Goal: Task Accomplishment & Management: Use online tool/utility

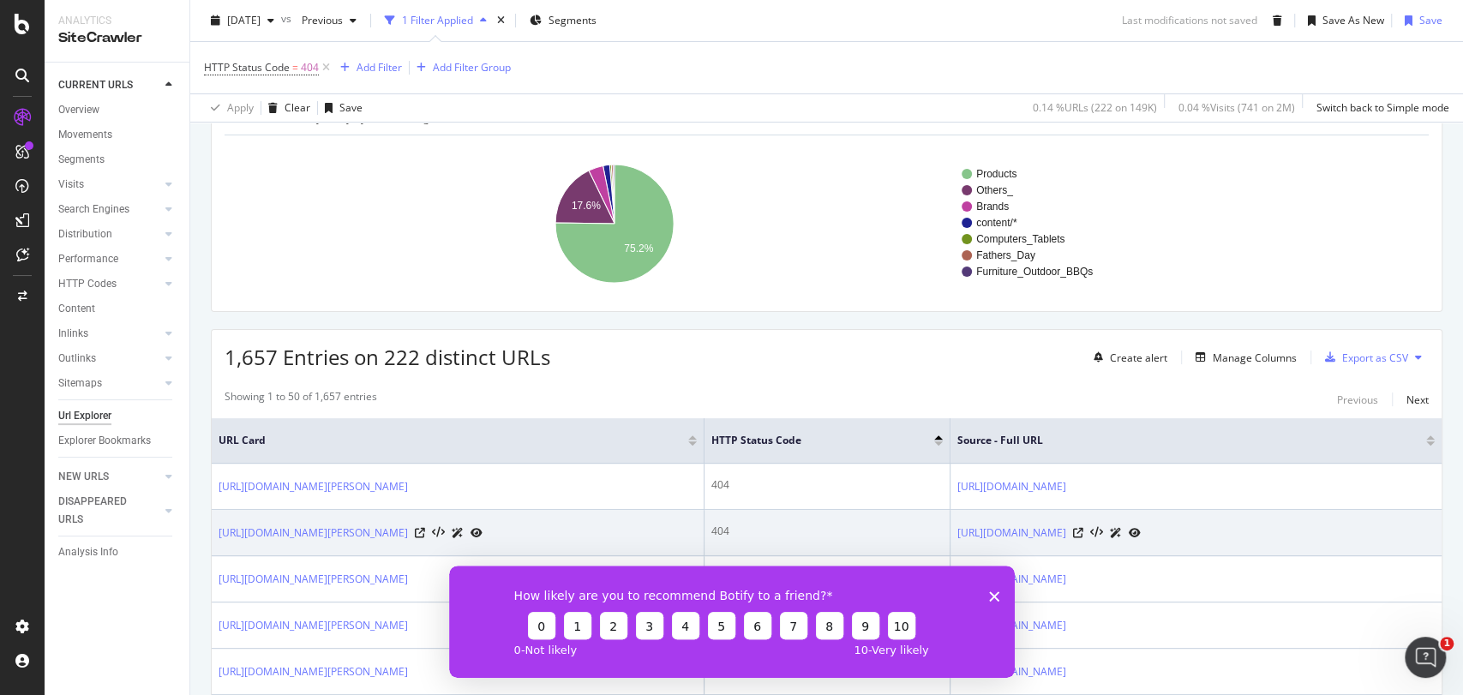
scroll to position [155, 0]
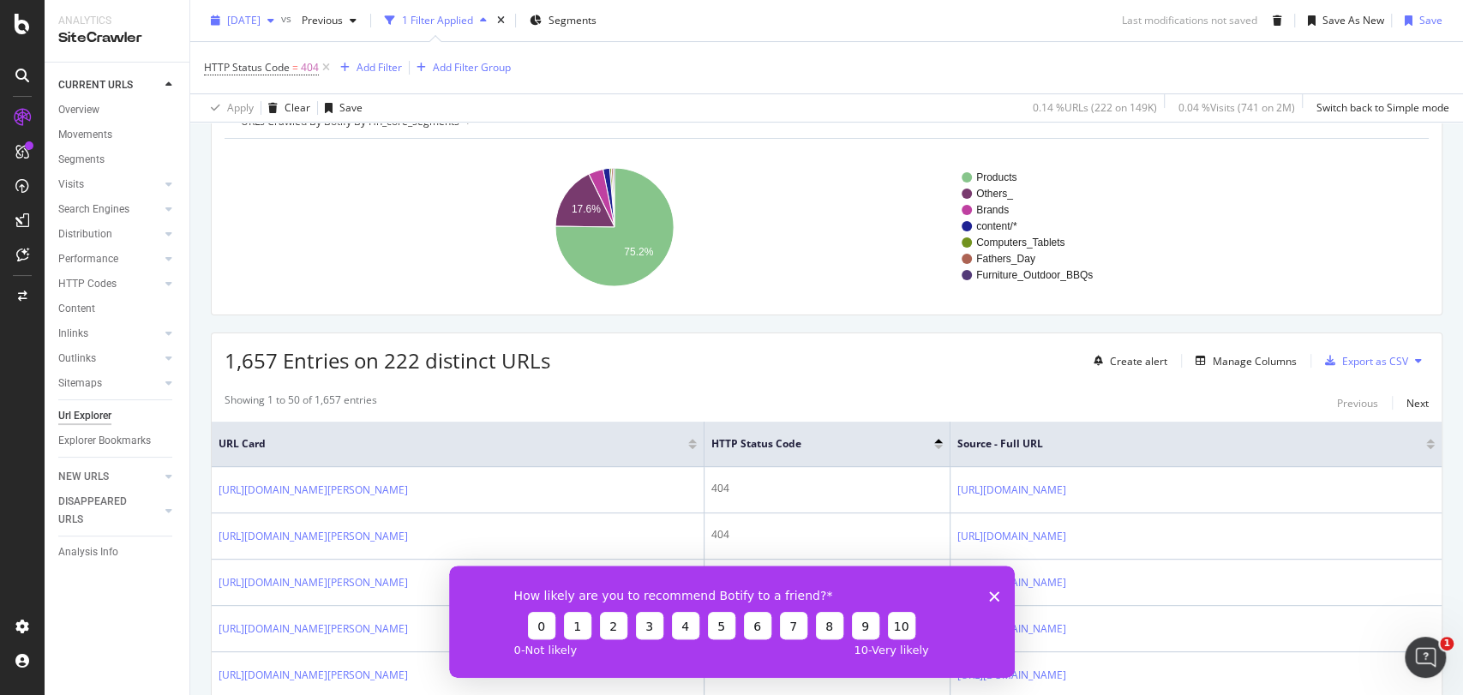
click at [236, 18] on span "2025 Sep. 7th" at bounding box center [243, 20] width 33 height 15
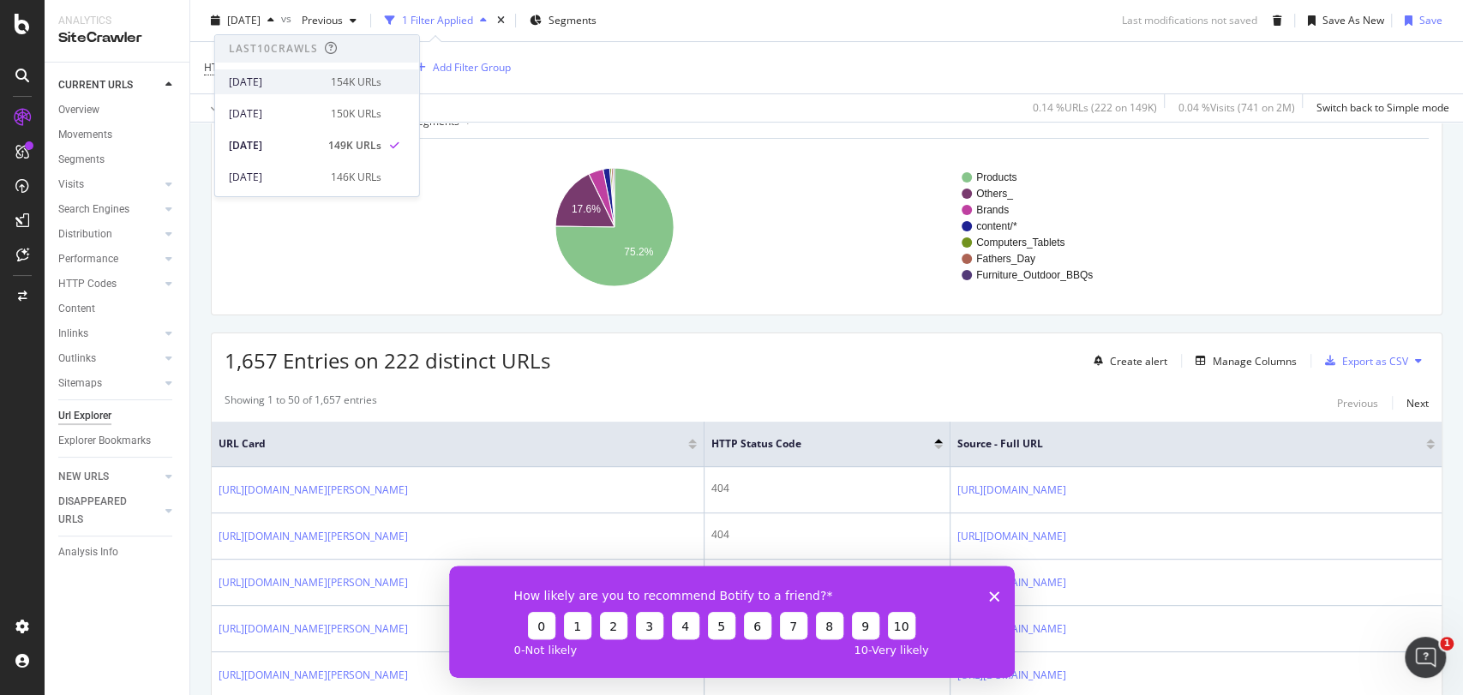
click at [272, 83] on div "[DATE]" at bounding box center [275, 82] width 92 height 15
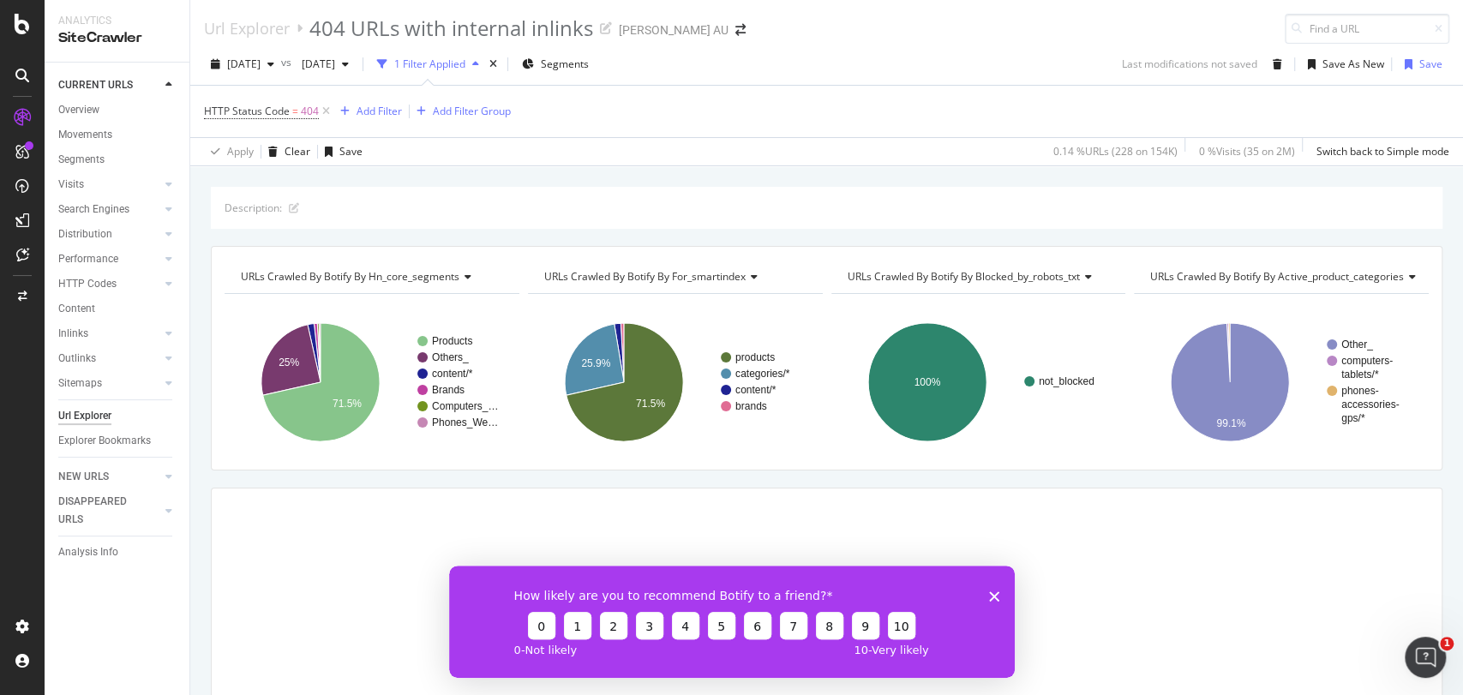
scroll to position [110, 0]
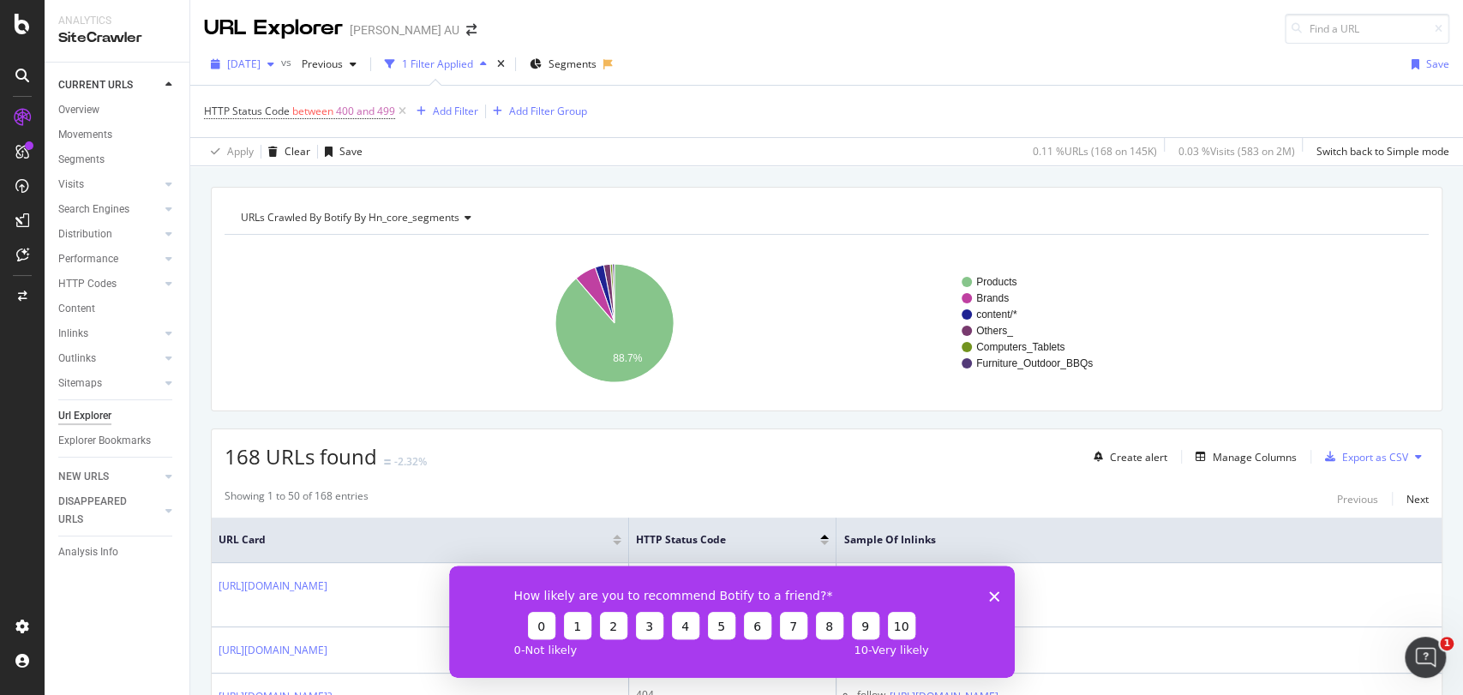
click at [261, 60] on span "[DATE]" at bounding box center [243, 64] width 33 height 15
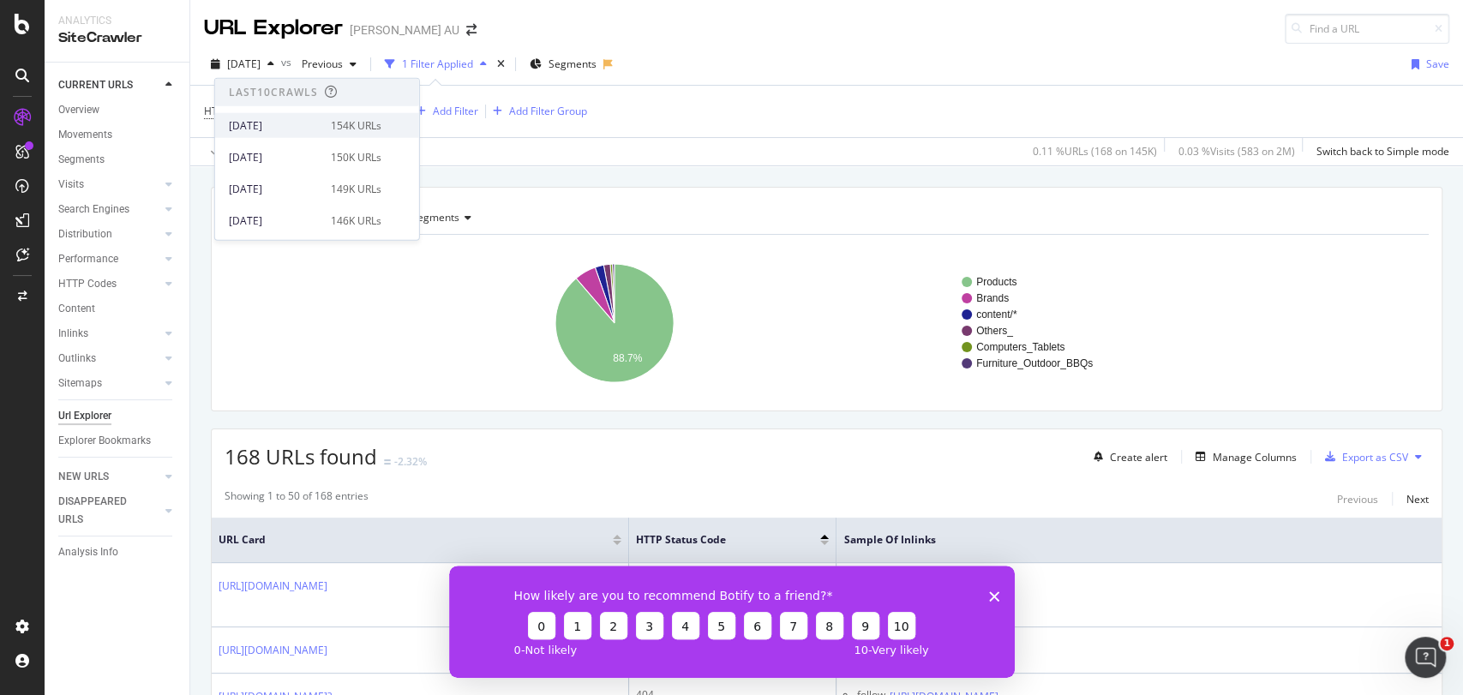
click at [305, 127] on div "[DATE]" at bounding box center [275, 124] width 92 height 15
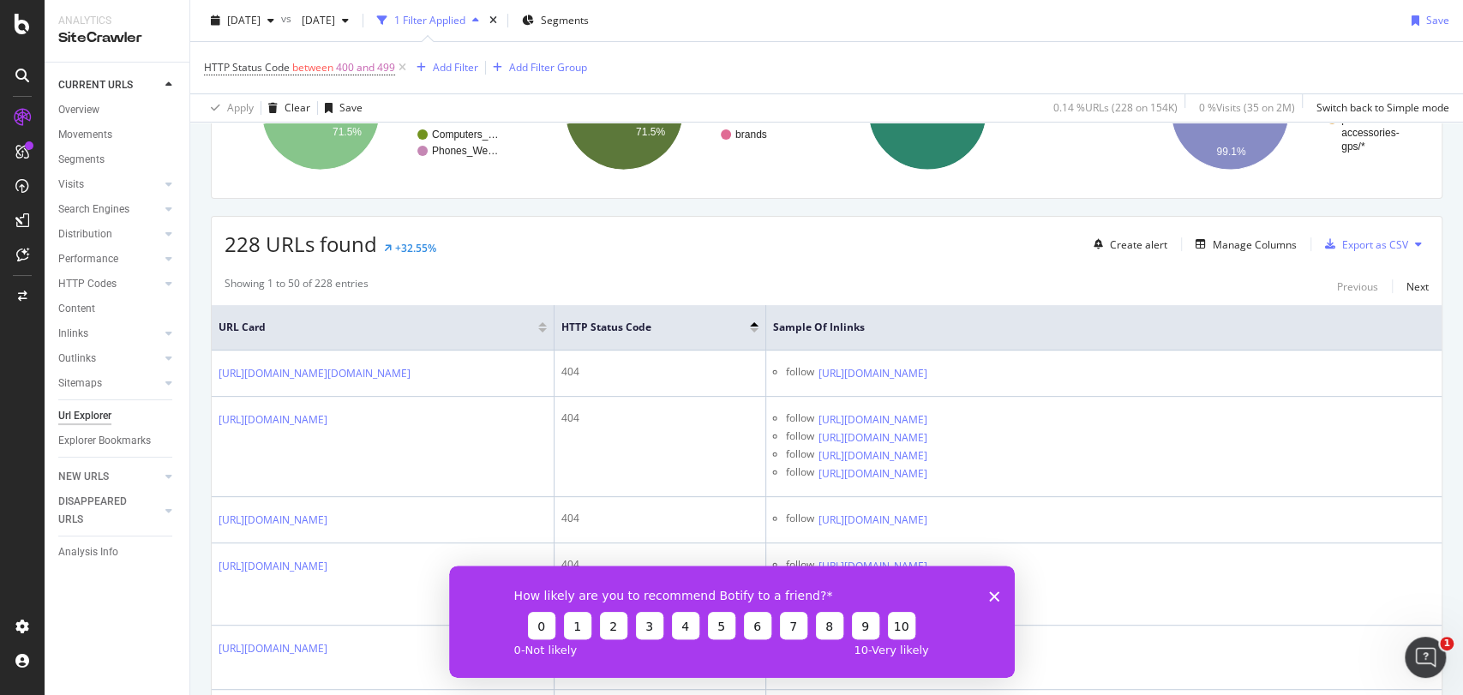
scroll to position [217, 0]
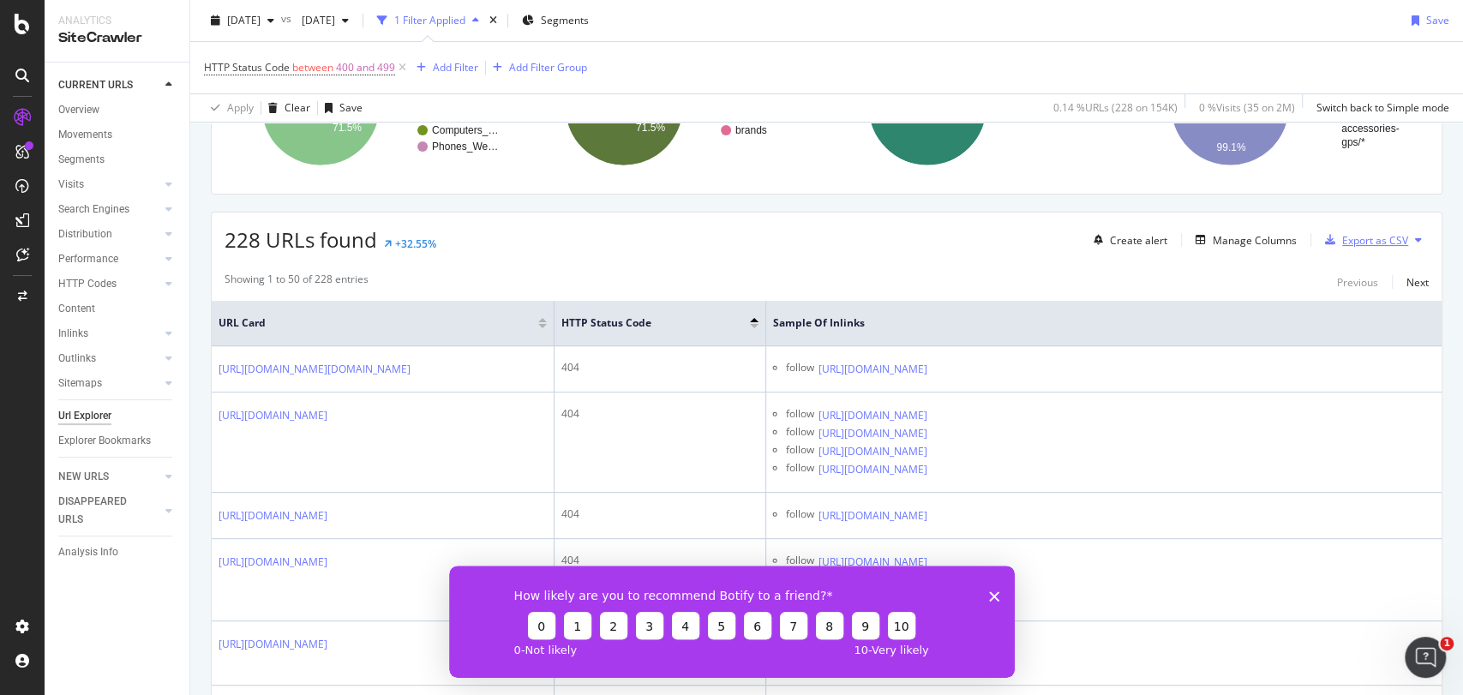
click at [727, 241] on div "Export as CSV" at bounding box center [1375, 240] width 66 height 15
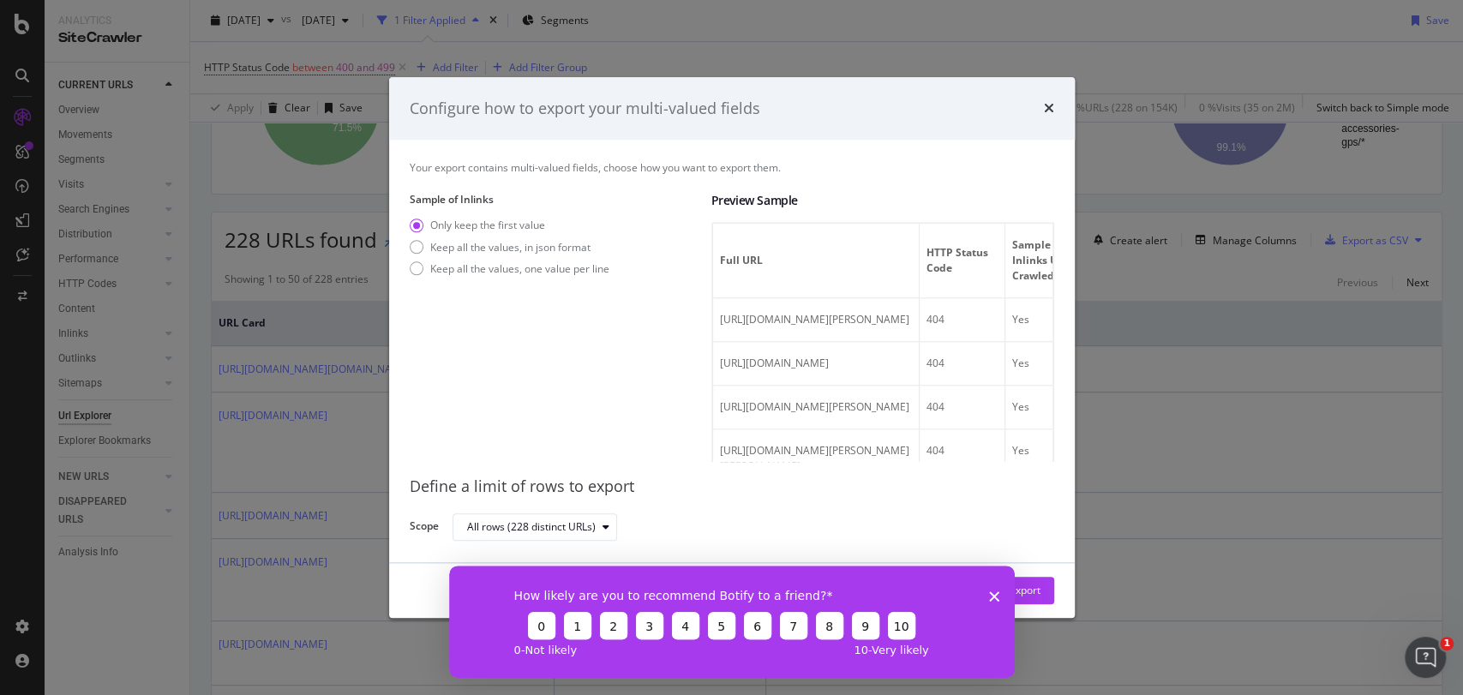
click at [727, 306] on icon "Close survey" at bounding box center [993, 596] width 10 height 10
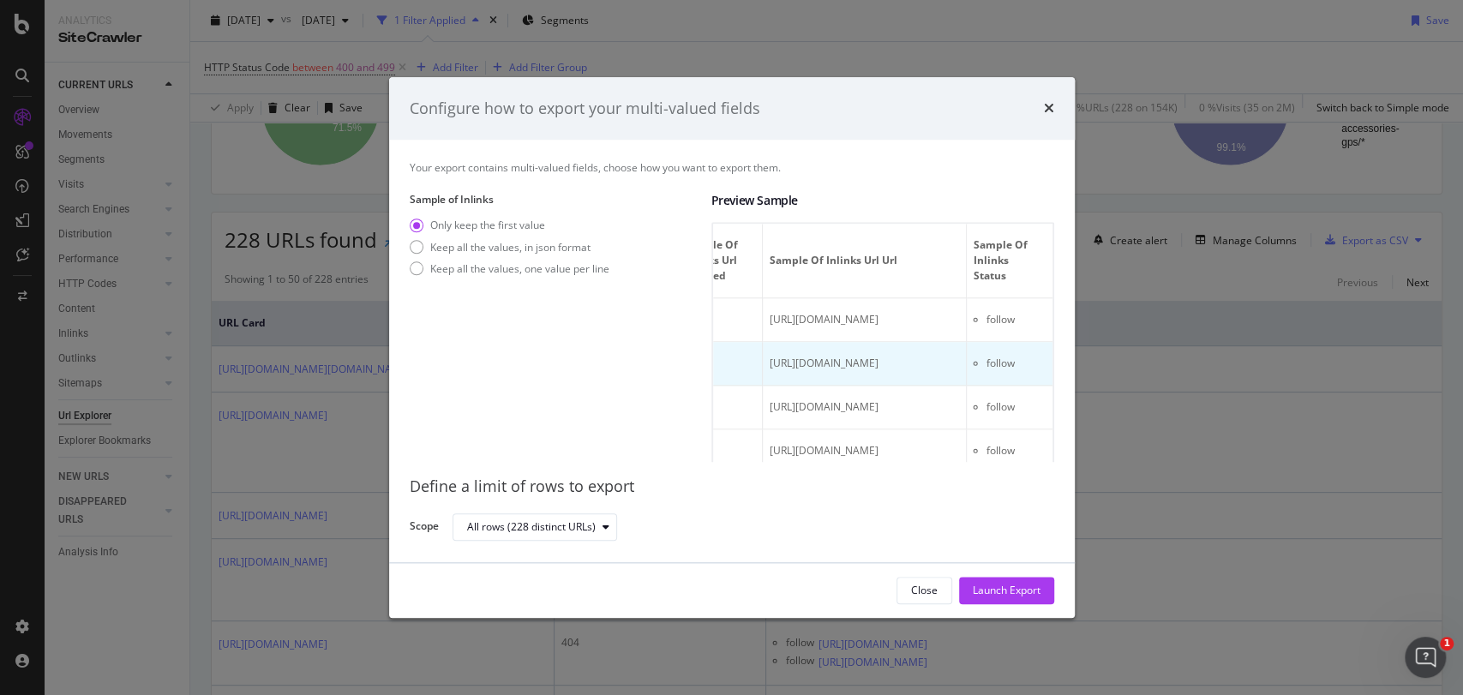
scroll to position [0, 869]
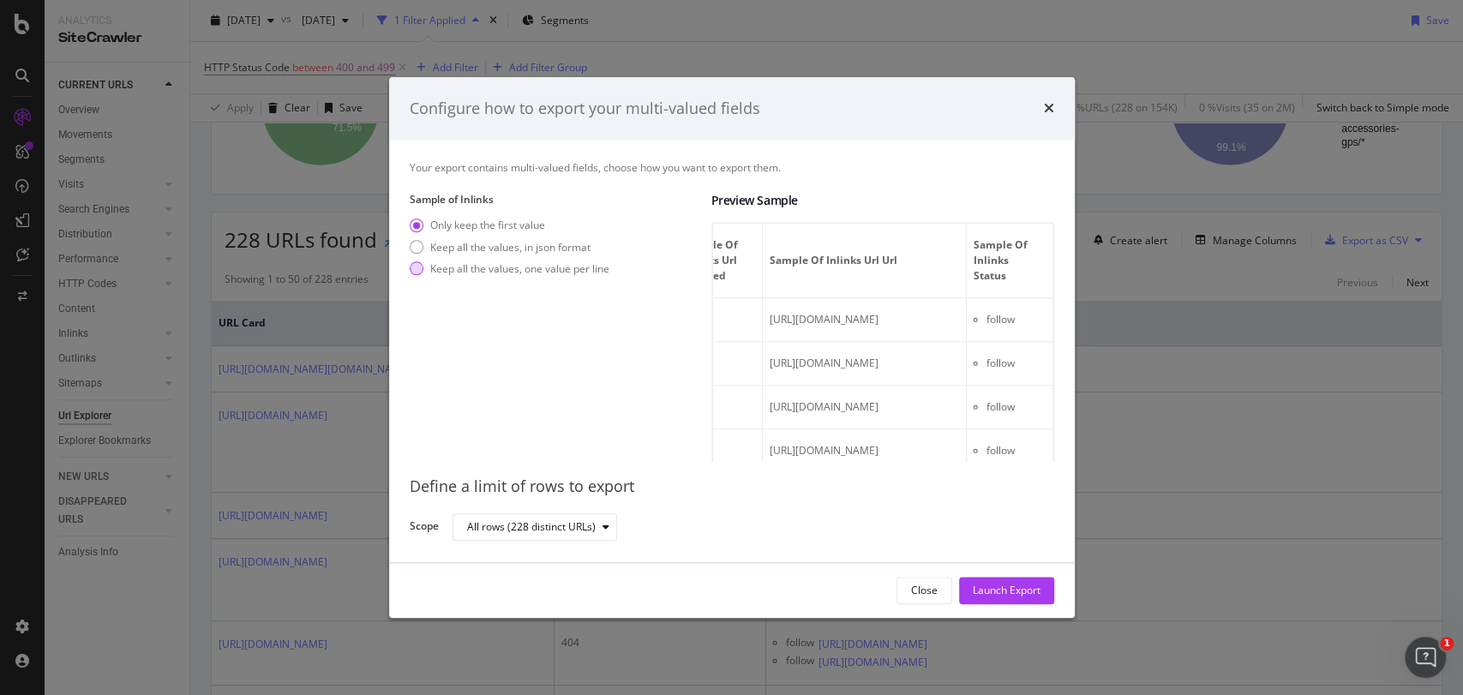
click at [521, 269] on div "Keep all the values, one value per line" at bounding box center [519, 268] width 179 height 15
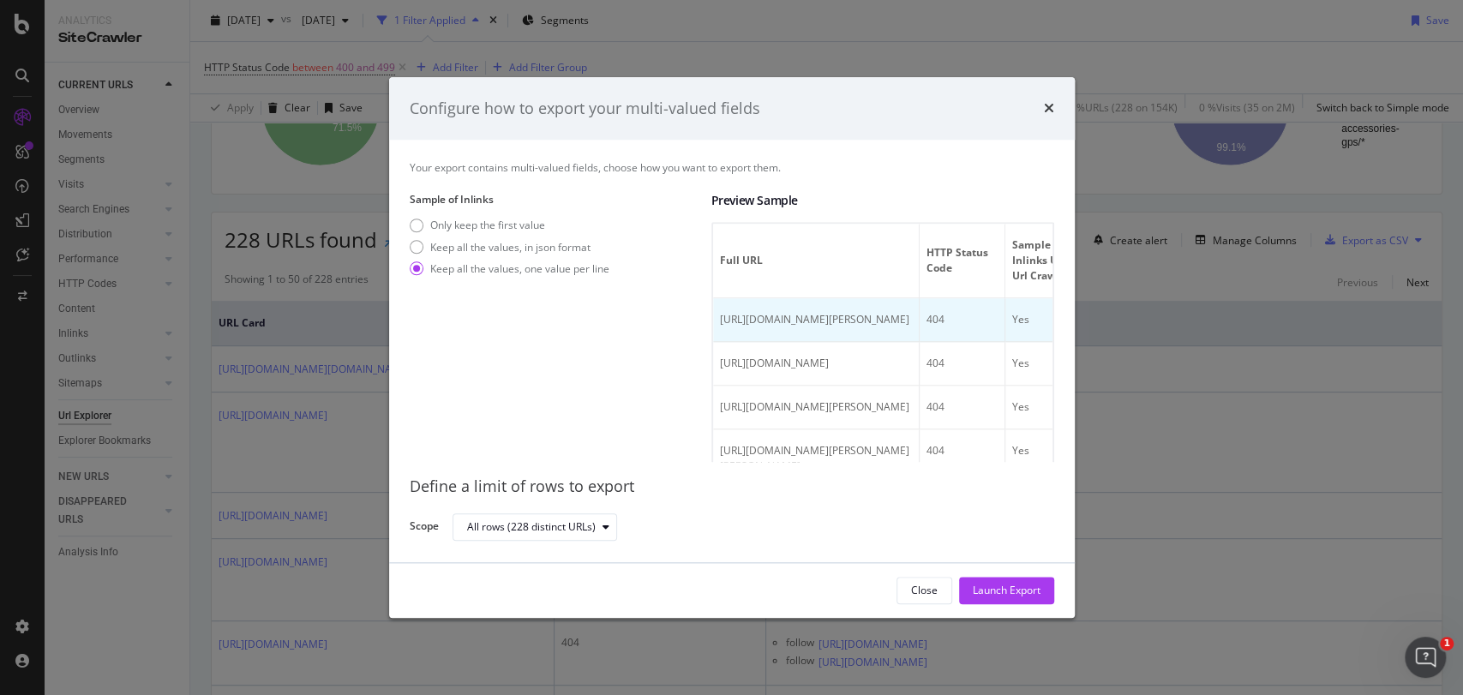
scroll to position [0, 313]
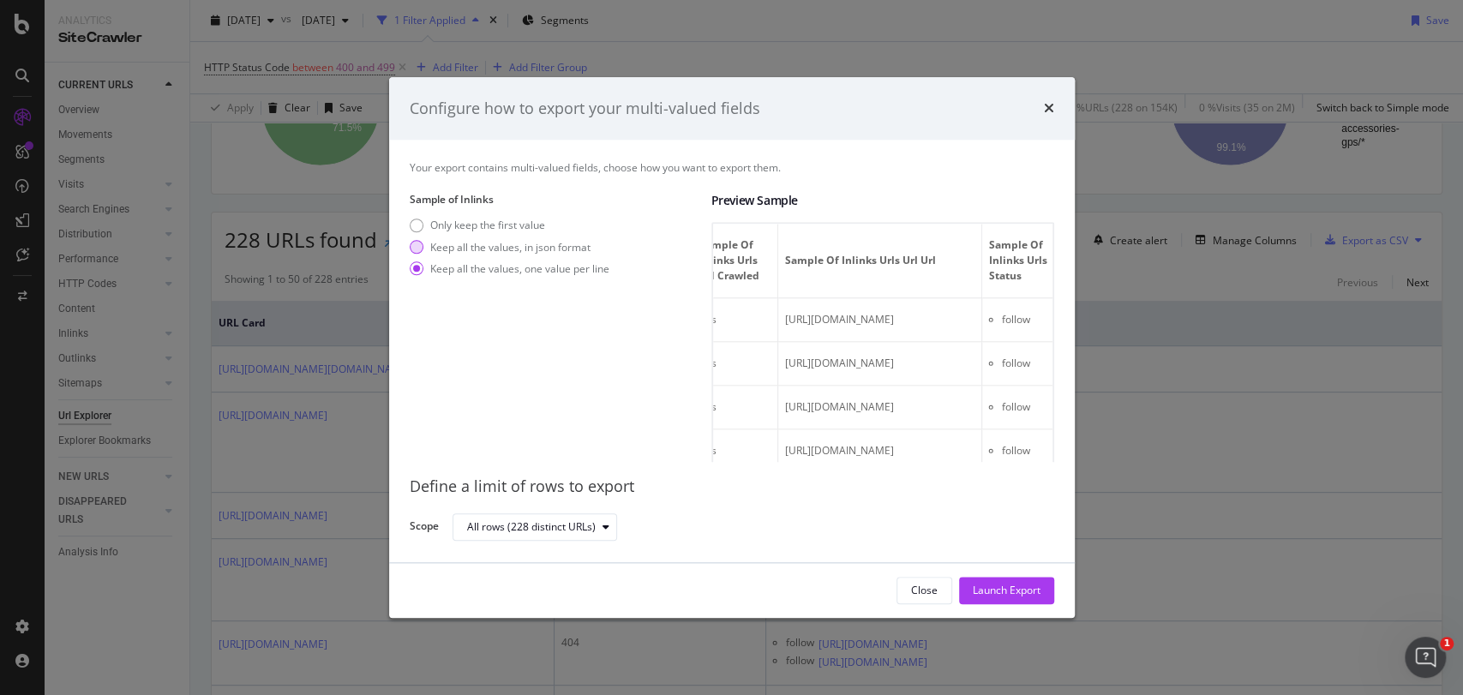
click at [513, 244] on div "Keep all the values, in json format" at bounding box center [510, 247] width 160 height 15
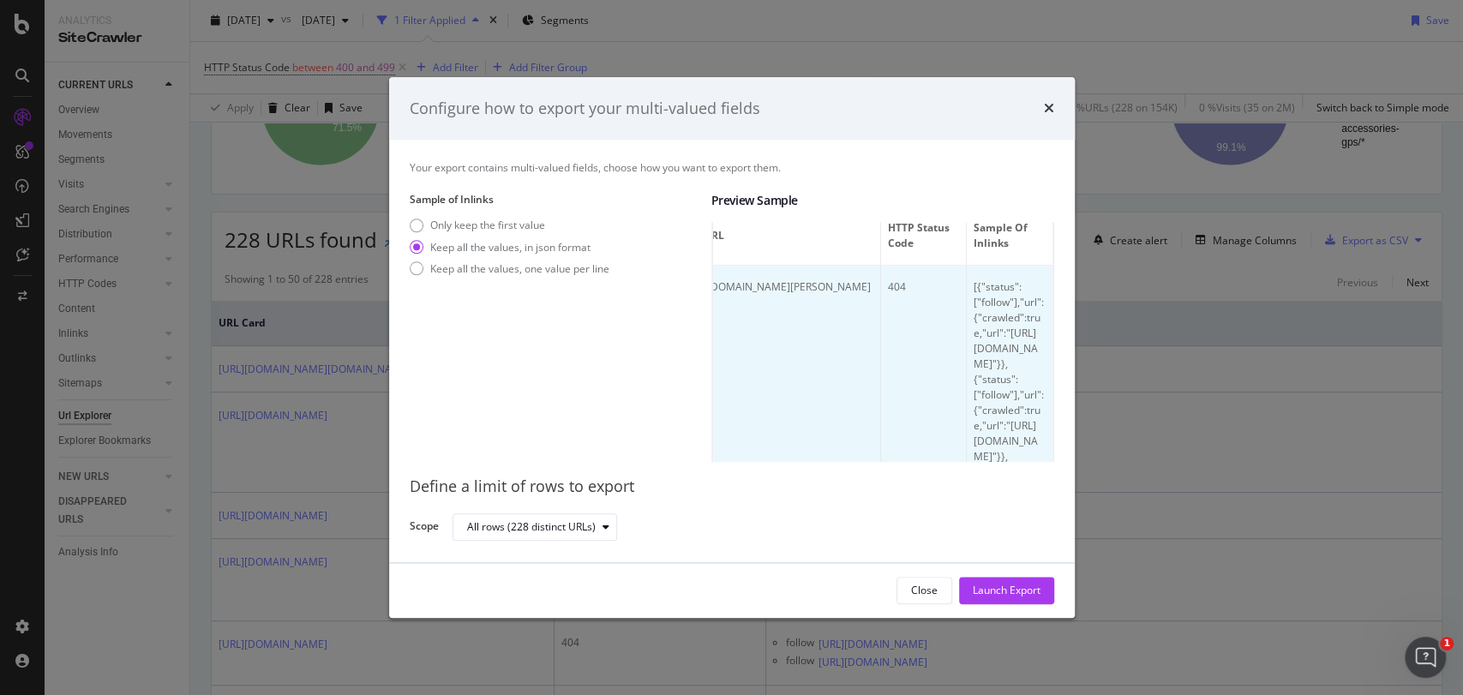
scroll to position [15, 0]
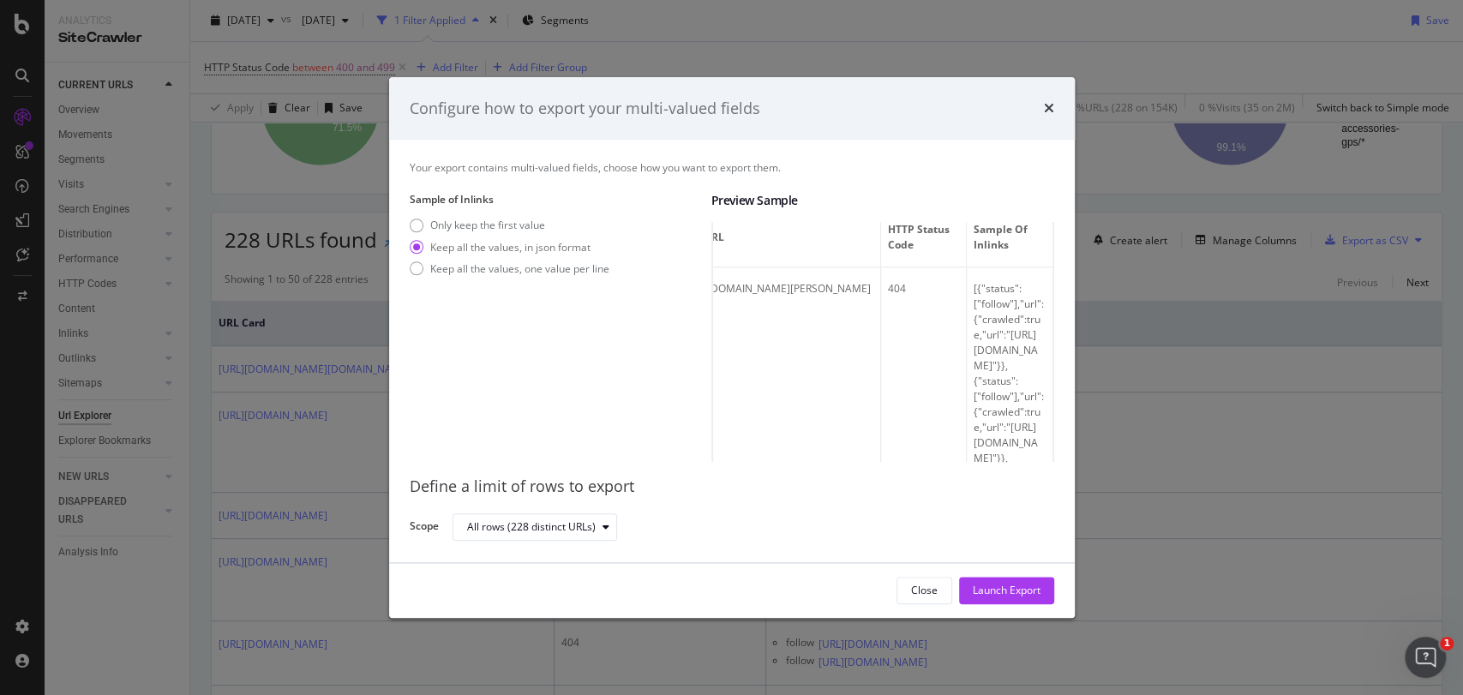
click at [557, 257] on div "Only keep the first value Keep all the values, in json format Keep all the valu…" at bounding box center [510, 251] width 200 height 64
click at [569, 269] on div "Keep all the values, one value per line" at bounding box center [519, 268] width 179 height 15
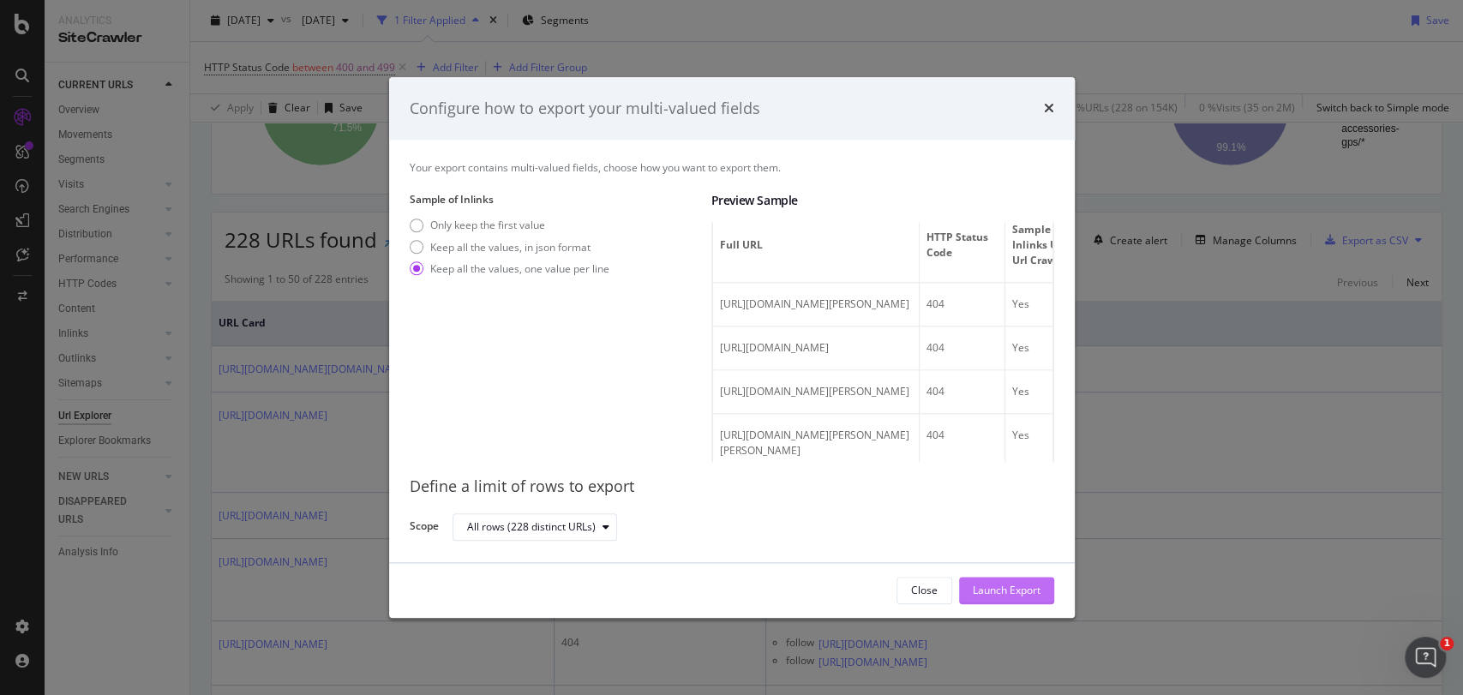
click at [727, 306] on div "Launch Export" at bounding box center [1007, 591] width 68 height 15
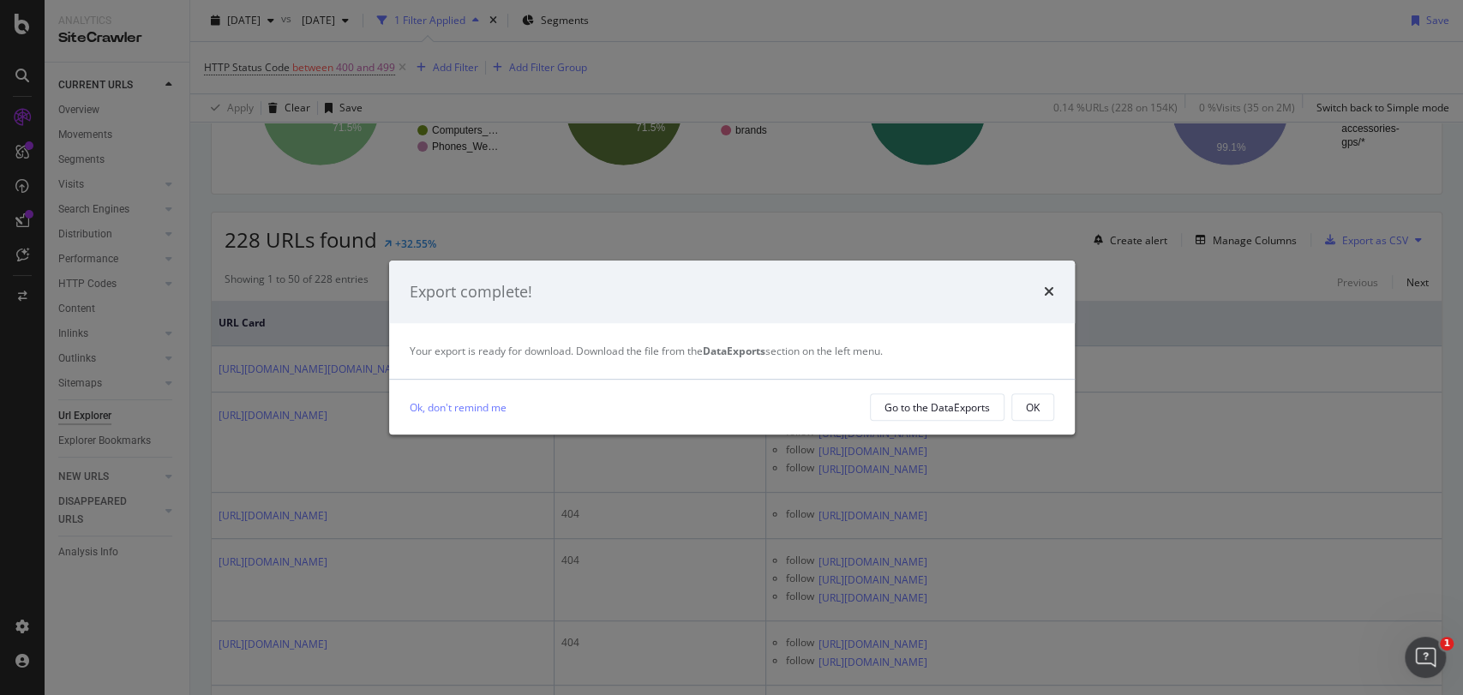
drag, startPoint x: 926, startPoint y: 411, endPoint x: 806, endPoint y: 408, distance: 120.0
click at [727, 306] on div "Ok, don't remind me" at bounding box center [633, 408] width 447 height 18
drag, startPoint x: 904, startPoint y: 407, endPoint x: 777, endPoint y: 413, distance: 127.0
click at [727, 306] on div "Ok, don't remind me" at bounding box center [633, 408] width 447 height 18
click at [727, 306] on div "Go to the DataExports" at bounding box center [937, 407] width 105 height 15
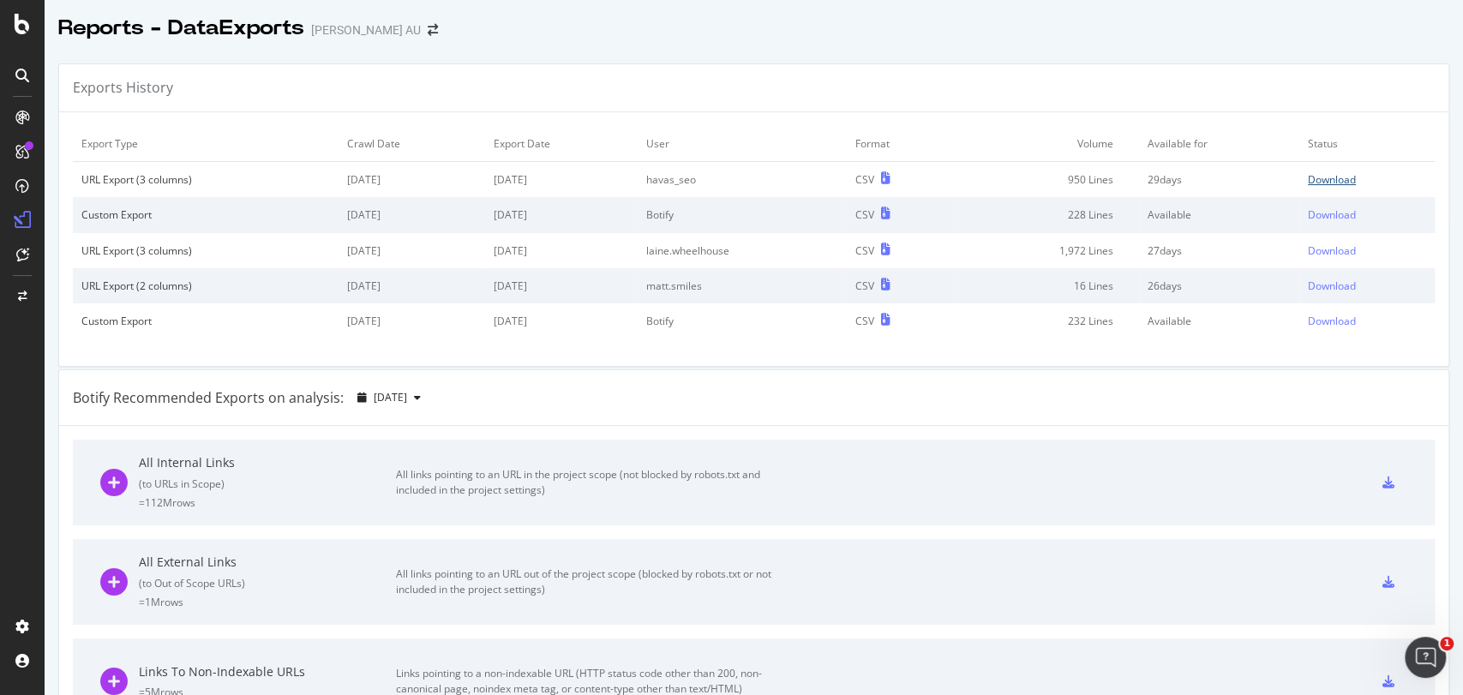
click at [727, 179] on div "Download" at bounding box center [1332, 179] width 48 height 15
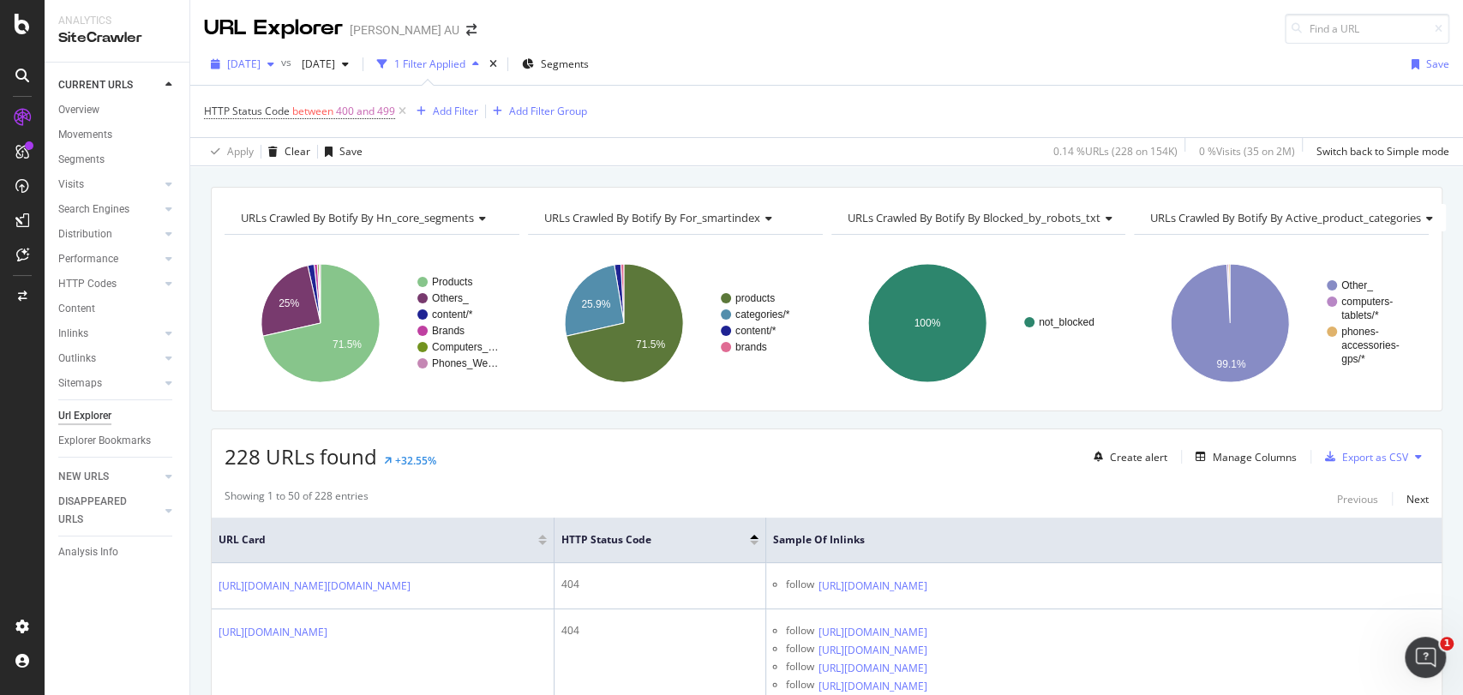
click at [261, 69] on span "[DATE]" at bounding box center [243, 64] width 33 height 15
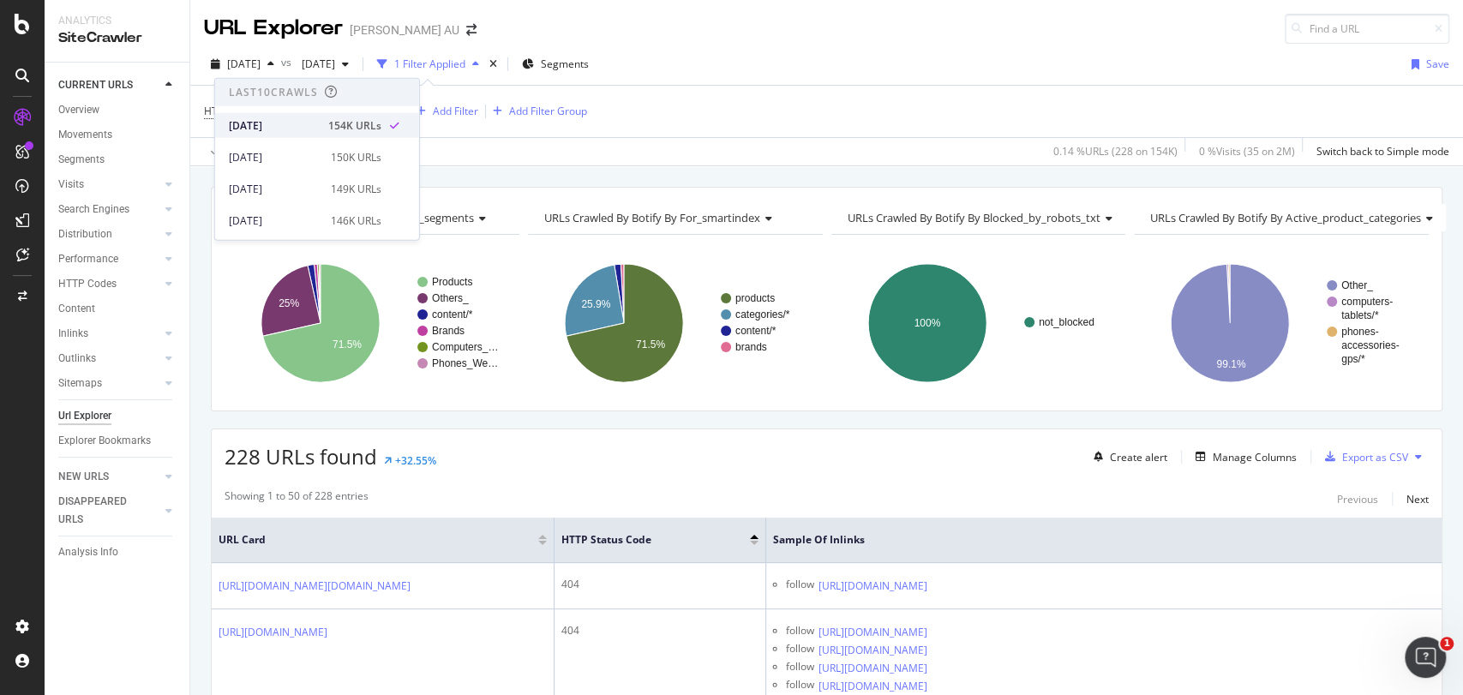
click at [297, 130] on div "[DATE]" at bounding box center [273, 124] width 89 height 15
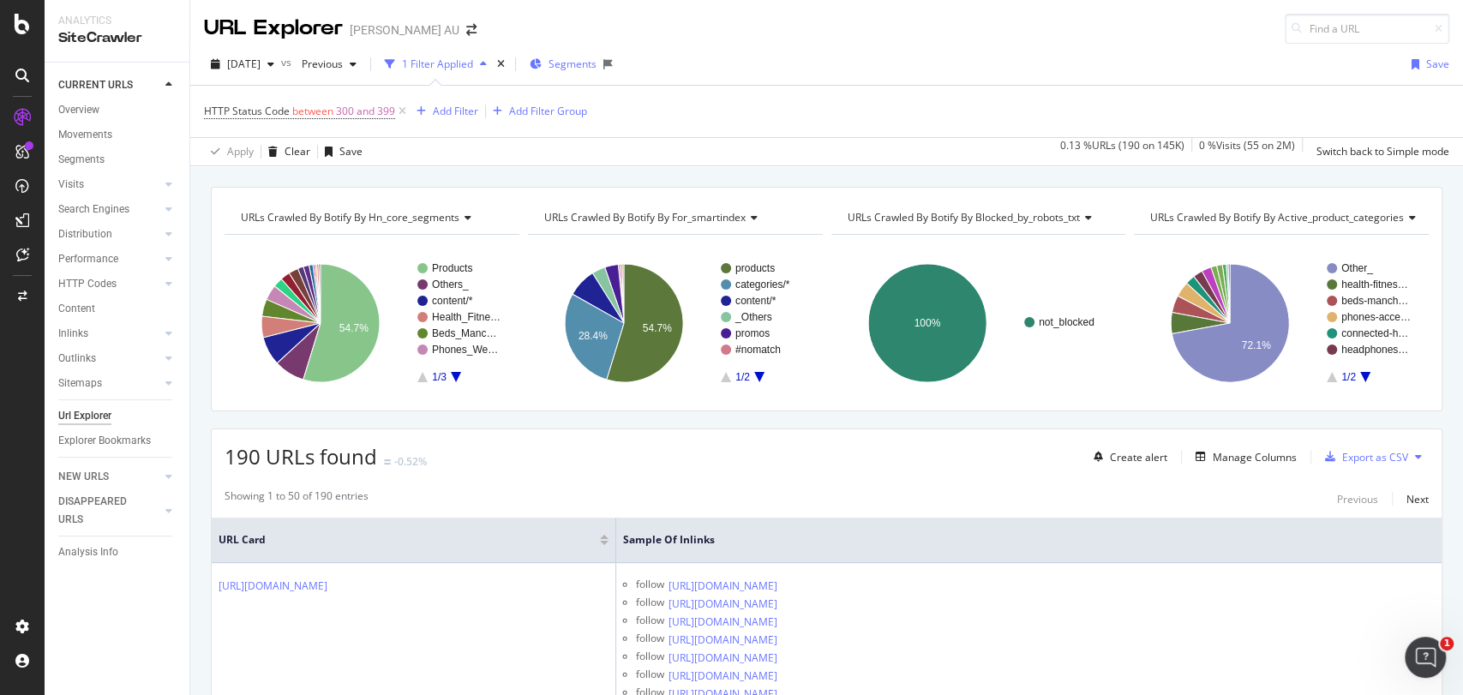
click at [591, 70] on span "Segments" at bounding box center [573, 64] width 48 height 15
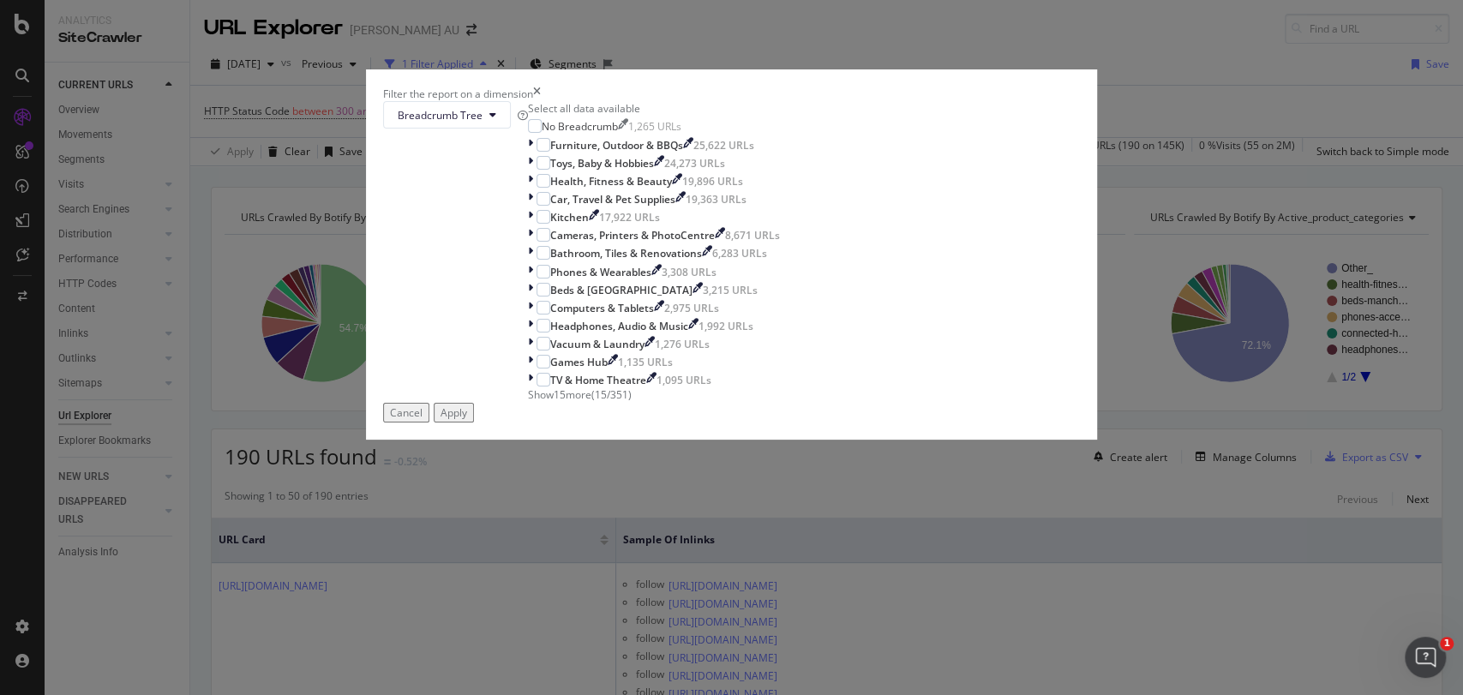
click at [541, 100] on div "times" at bounding box center [537, 94] width 8 height 15
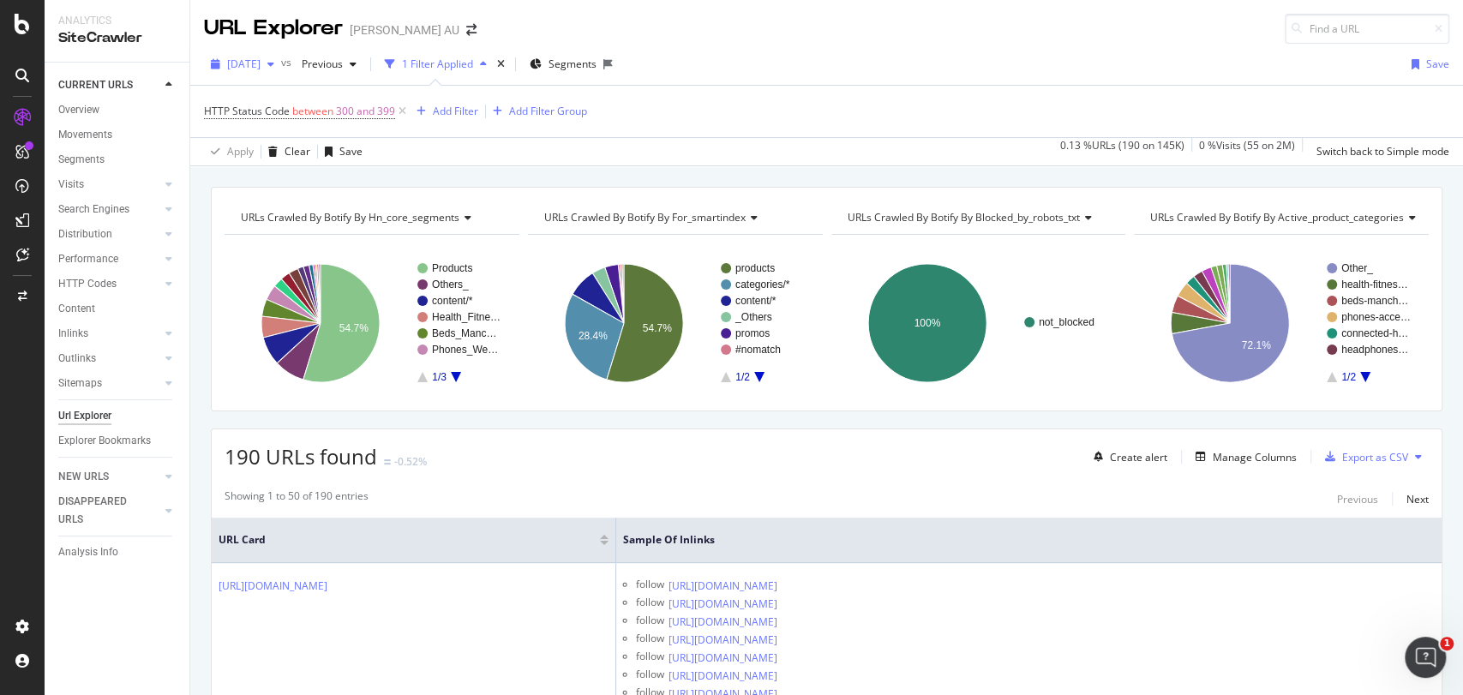
click at [261, 68] on span "[DATE]" at bounding box center [243, 64] width 33 height 15
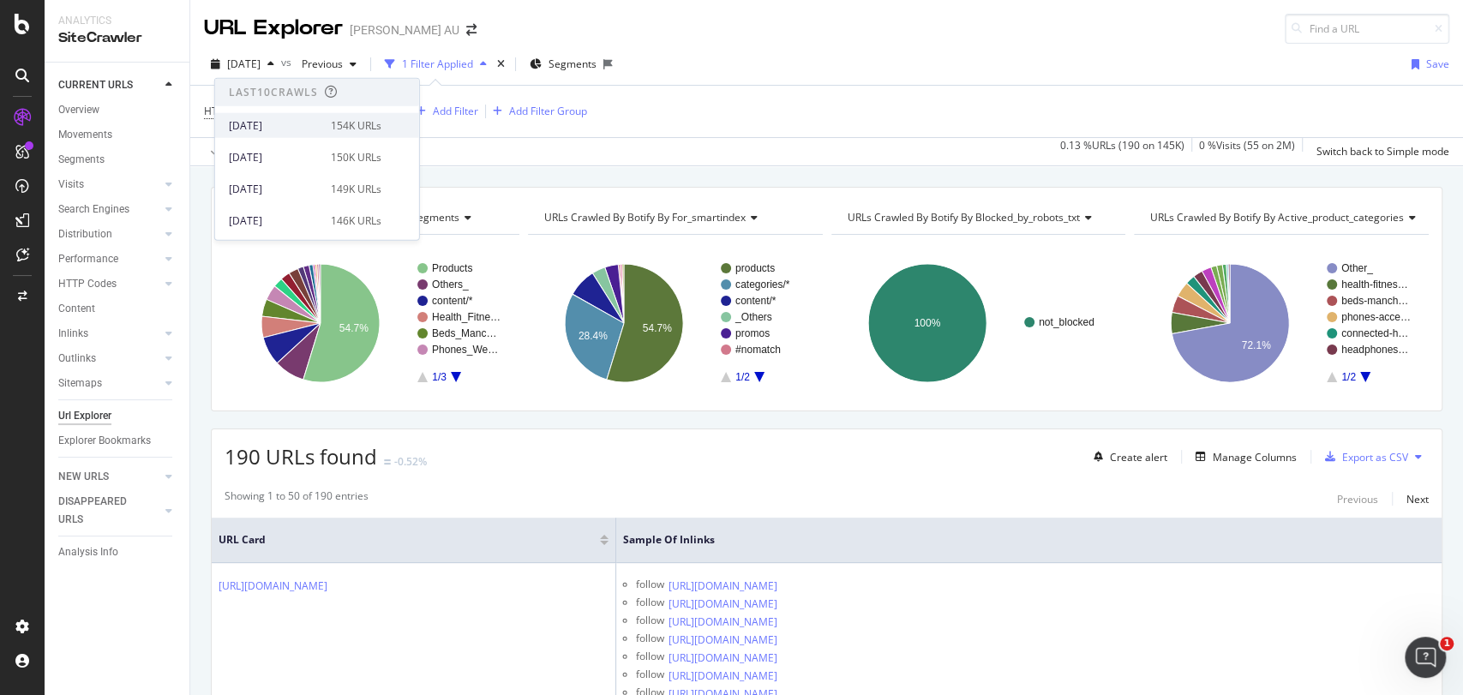
click at [290, 125] on div "[DATE]" at bounding box center [275, 124] width 92 height 15
